Goal: Information Seeking & Learning: Find specific fact

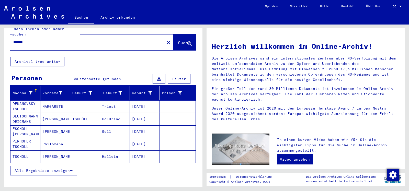
scroll to position [9, 0]
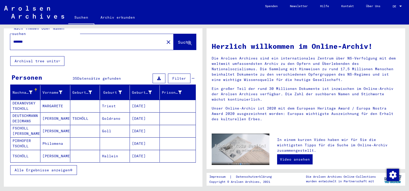
click at [23, 138] on mat-cell "PIRHOFER TSCHÖLL" at bounding box center [25, 144] width 30 height 12
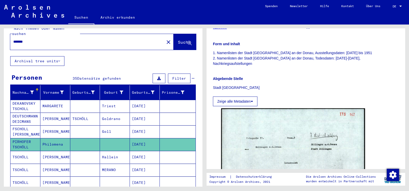
scroll to position [116, 0]
click at [248, 97] on button "Zeige alle Metadaten" at bounding box center [235, 102] width 45 height 10
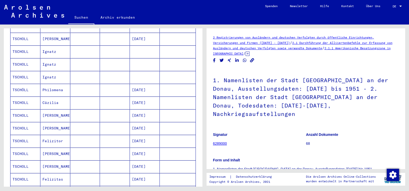
scroll to position [218, 0]
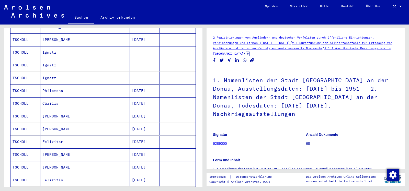
click at [200, 121] on div "Nachname Vorname Geburtsname Geburt‏ Geburtsdatum Prisoner # DEKANOVSKY TSCHOLL…" at bounding box center [103, 62] width 199 height 368
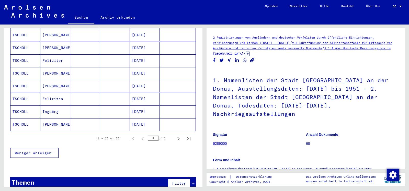
scroll to position [298, 0]
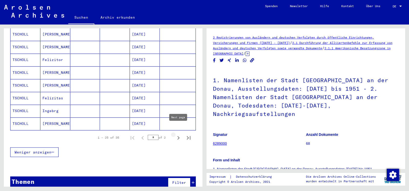
click at [179, 135] on icon "Next page" at bounding box center [178, 138] width 7 height 7
type input "*"
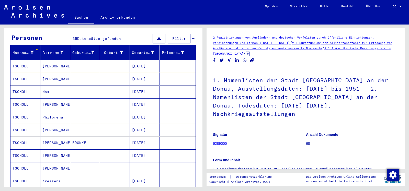
scroll to position [49, 0]
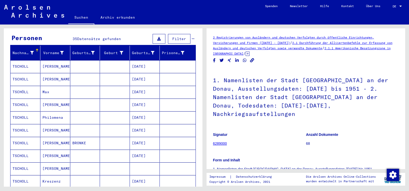
click at [62, 112] on mat-cell "Philomena" at bounding box center [55, 118] width 30 height 13
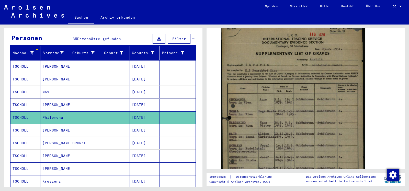
scroll to position [104, 0]
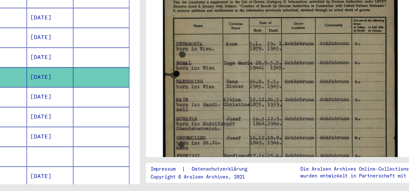
click at [360, 131] on img at bounding box center [293, 132] width 151 height 244
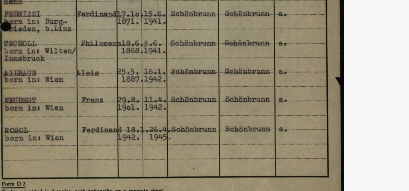
scroll to position [49, 0]
